Goal: Task Accomplishment & Management: Manage account settings

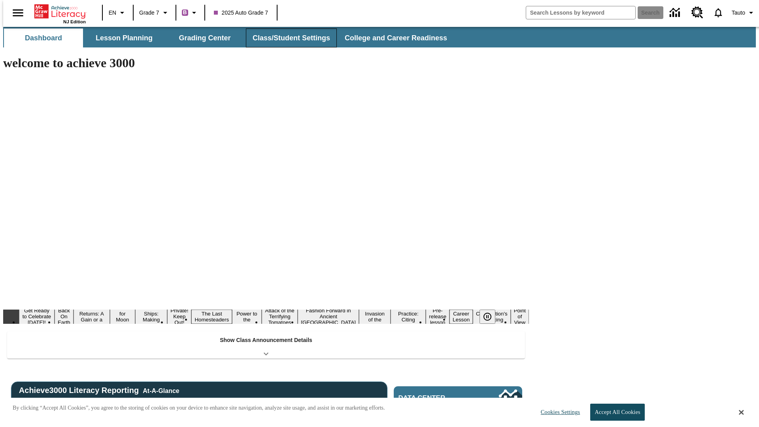
click at [287, 38] on button "Class/Student Settings" at bounding box center [291, 37] width 91 height 19
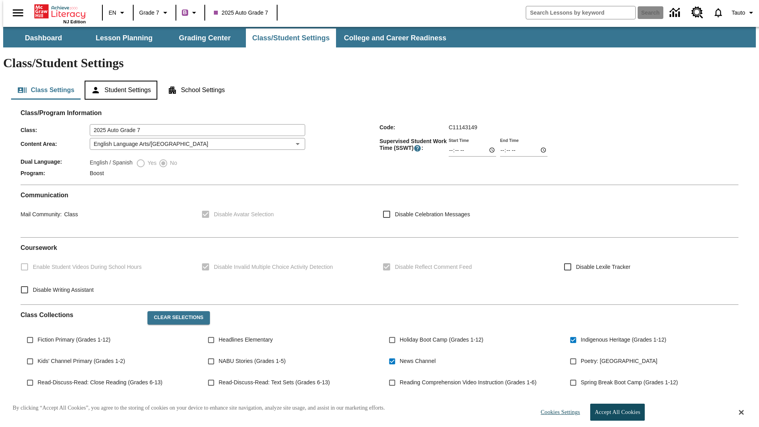
click at [119, 81] on button "Student Settings" at bounding box center [121, 90] width 72 height 19
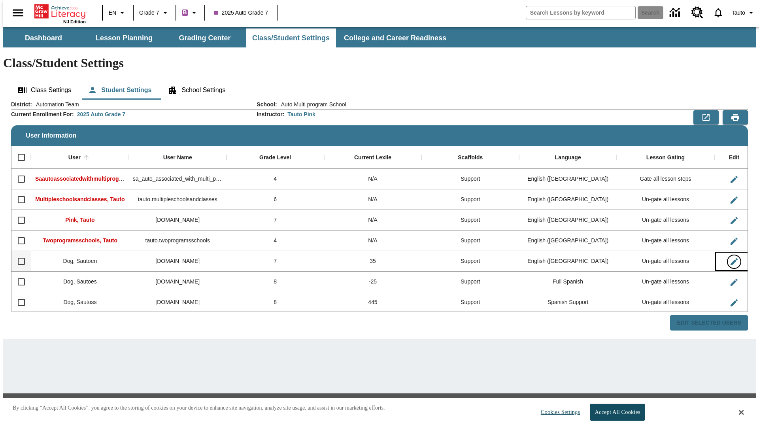
click at [730, 258] on icon "Edit User" at bounding box center [733, 261] width 7 height 7
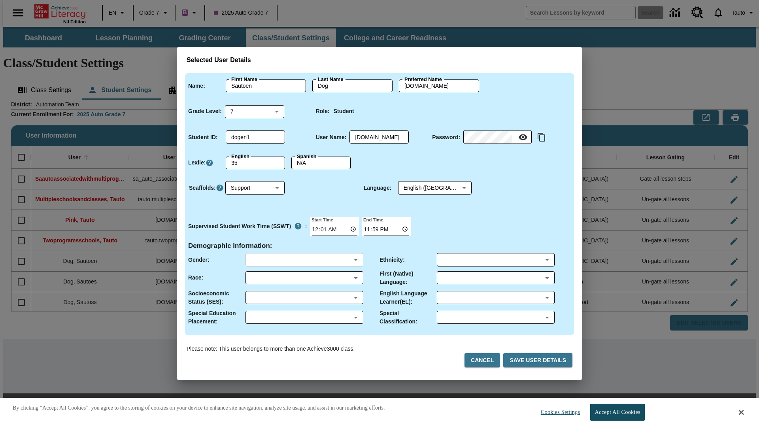
click at [304, 260] on body "Skip to main content NJ Edition EN Grade 7 B 2025 Auto Grade 7 Search 0 Tauto D…" at bounding box center [379, 228] width 752 height 403
click at [304, 277] on body "Skip to main content NJ Edition EN Grade 7 B 2025 Auto Grade 7 Search 0 Tauto D…" at bounding box center [379, 228] width 752 height 403
click at [304, 297] on body "Skip to main content NJ Edition EN Grade 7 B 2025 Auto Grade 7 Search 0 Tauto D…" at bounding box center [379, 228] width 752 height 403
click at [304, 317] on body "Skip to main content NJ Edition EN Grade 7 B 2025 Auto Grade 7 Search 0 Tauto D…" at bounding box center [379, 228] width 752 height 403
click at [495, 260] on body "Skip to main content NJ Edition EN Grade 7 B 2025 Auto Grade 7 Search 0 Tauto D…" at bounding box center [379, 228] width 752 height 403
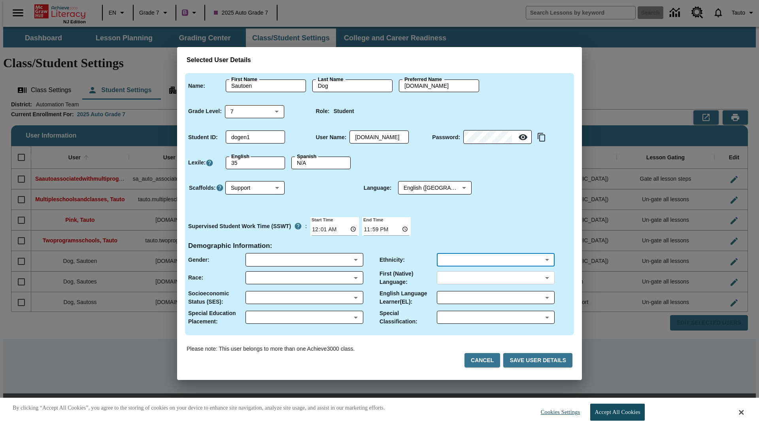
click at [495, 277] on body "Skip to main content NJ Edition EN Grade 7 B 2025 Auto Grade 7 Search 0 Tauto D…" at bounding box center [379, 228] width 752 height 403
click at [495, 297] on body "Skip to main content NJ Edition EN Grade 7 B 2025 Auto Grade 7 Search 0 Tauto D…" at bounding box center [379, 228] width 752 height 403
click at [495, 317] on body "Skip to main content NJ Edition EN Grade 7 B 2025 Auto Grade 7 Search 0 Tauto D…" at bounding box center [379, 228] width 752 height 403
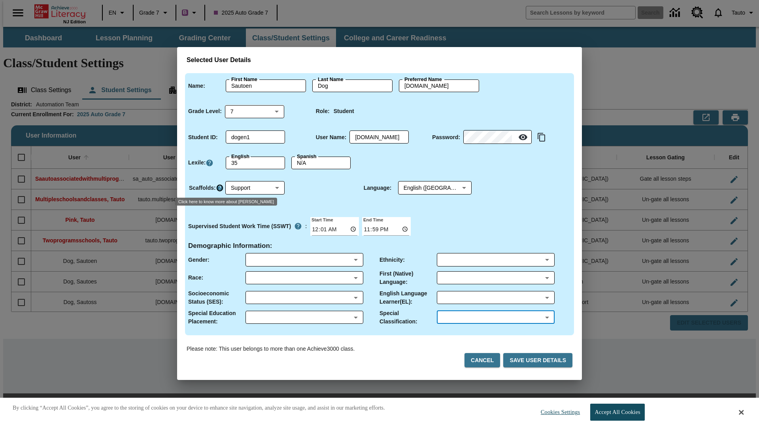
click at [219, 188] on icon "Click here to know more about Scaffolds" at bounding box center [220, 188] width 8 height 8
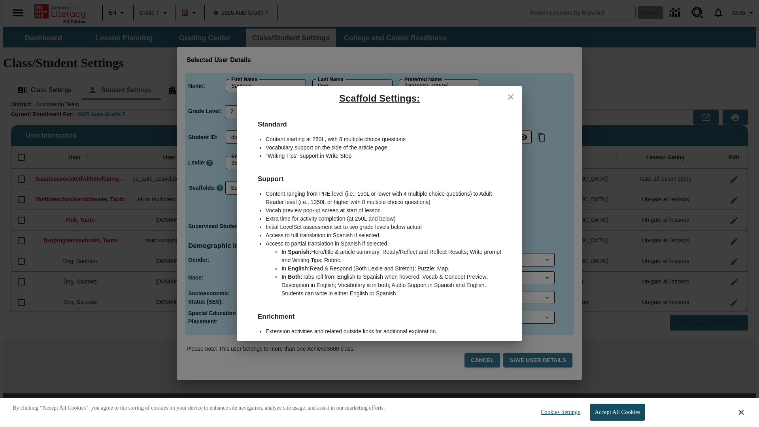
click at [511, 96] on icon "close" at bounding box center [511, 97] width 6 height 6
